Goal: Information Seeking & Learning: Learn about a topic

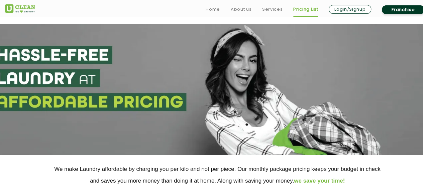
scroll to position [100, 0]
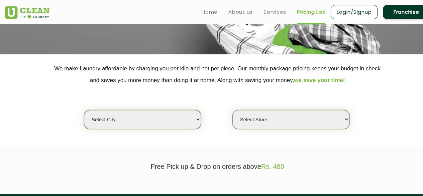
click at [149, 125] on select "Select city [GEOGRAPHIC_DATA] [GEOGRAPHIC_DATA] [GEOGRAPHIC_DATA] [GEOGRAPHIC_D…" at bounding box center [142, 119] width 117 height 19
select select "80"
click at [84, 110] on select "Select city [GEOGRAPHIC_DATA] [GEOGRAPHIC_DATA] [GEOGRAPHIC_DATA] [GEOGRAPHIC_D…" at bounding box center [142, 119] width 117 height 19
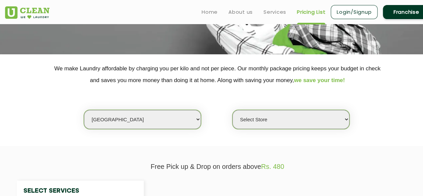
select select "0"
click at [116, 117] on select "Select city [GEOGRAPHIC_DATA] [GEOGRAPHIC_DATA] [GEOGRAPHIC_DATA] [GEOGRAPHIC_D…" at bounding box center [142, 119] width 117 height 19
select select "18"
click at [84, 110] on select "Select city [GEOGRAPHIC_DATA] [GEOGRAPHIC_DATA] [GEOGRAPHIC_DATA] [GEOGRAPHIC_D…" at bounding box center [142, 119] width 117 height 19
click at [285, 118] on select "Select Store [GEOGRAPHIC_DATA] [GEOGRAPHIC_DATA] [PERSON_NAME][GEOGRAPHIC_DATA]…" at bounding box center [290, 119] width 117 height 19
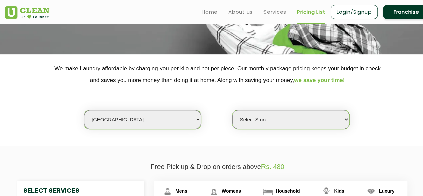
select select "307"
click at [232, 110] on select "Select Store [GEOGRAPHIC_DATA] [GEOGRAPHIC_DATA] [PERSON_NAME][GEOGRAPHIC_DATA]…" at bounding box center [290, 119] width 117 height 19
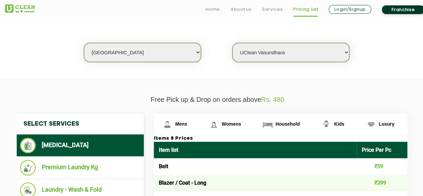
scroll to position [234, 0]
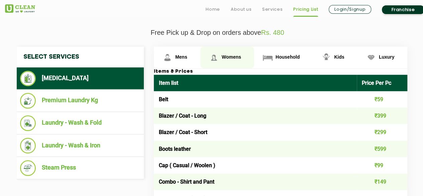
click at [229, 52] on link "Womens" at bounding box center [227, 57] width 54 height 22
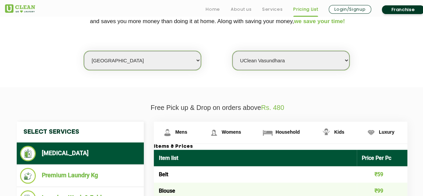
scroll to position [161, 0]
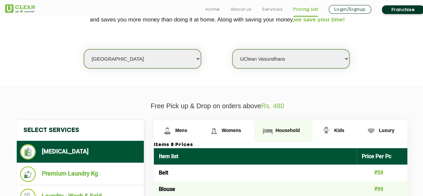
click at [290, 130] on span "Household" at bounding box center [287, 129] width 24 height 5
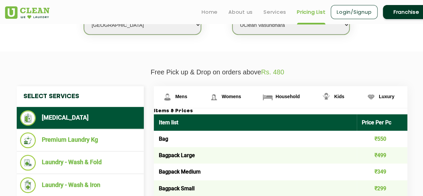
scroll to position [194, 0]
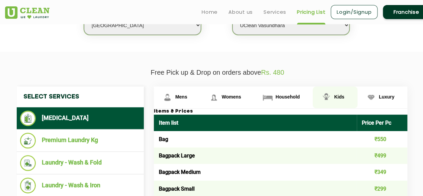
click at [341, 96] on span "Kids" at bounding box center [339, 96] width 10 height 5
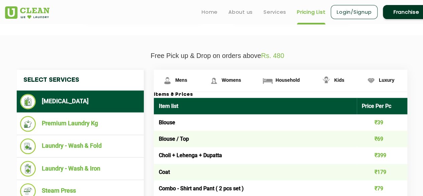
scroll to position [127, 0]
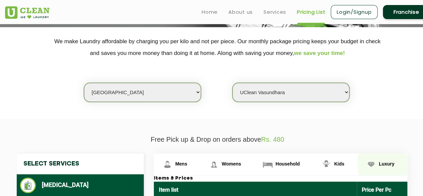
click at [381, 162] on span "Luxury" at bounding box center [387, 163] width 16 height 5
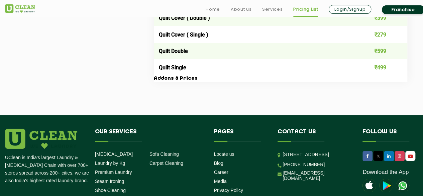
scroll to position [1274, 0]
